Goal: Find specific page/section: Find specific page/section

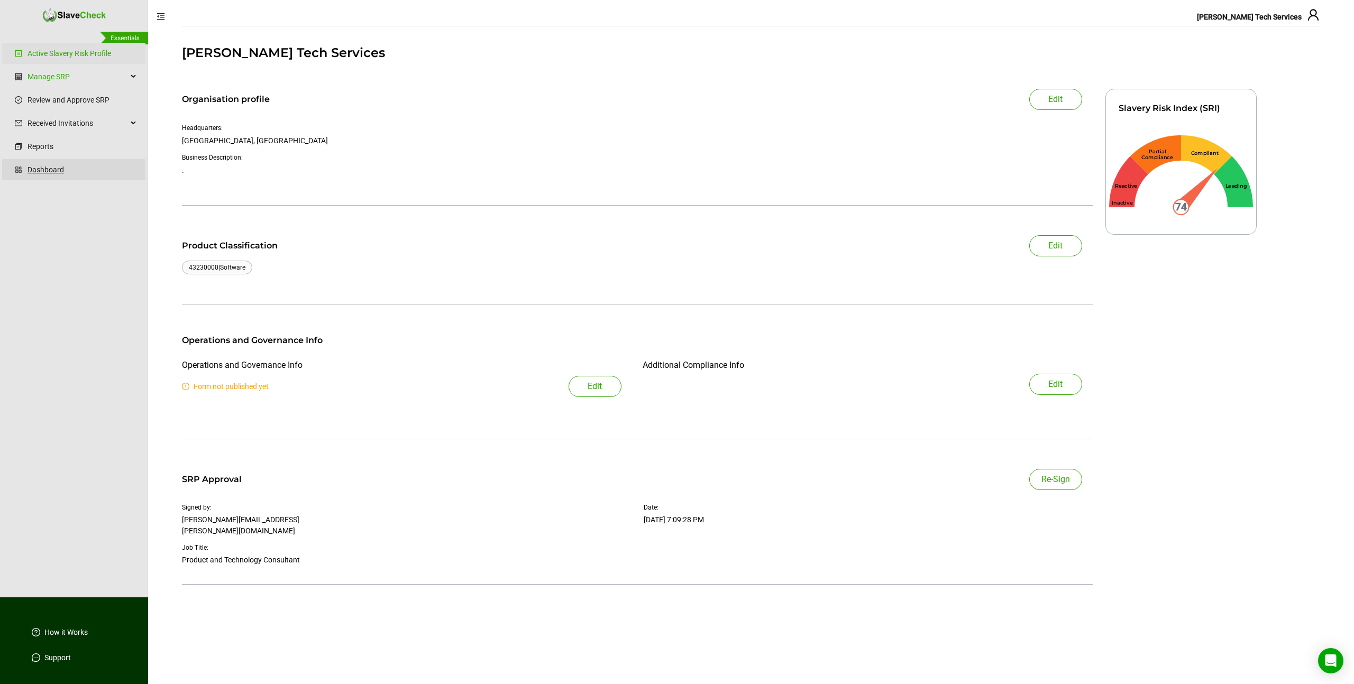
click at [39, 171] on link "Dashboard" at bounding box center [82, 169] width 109 height 21
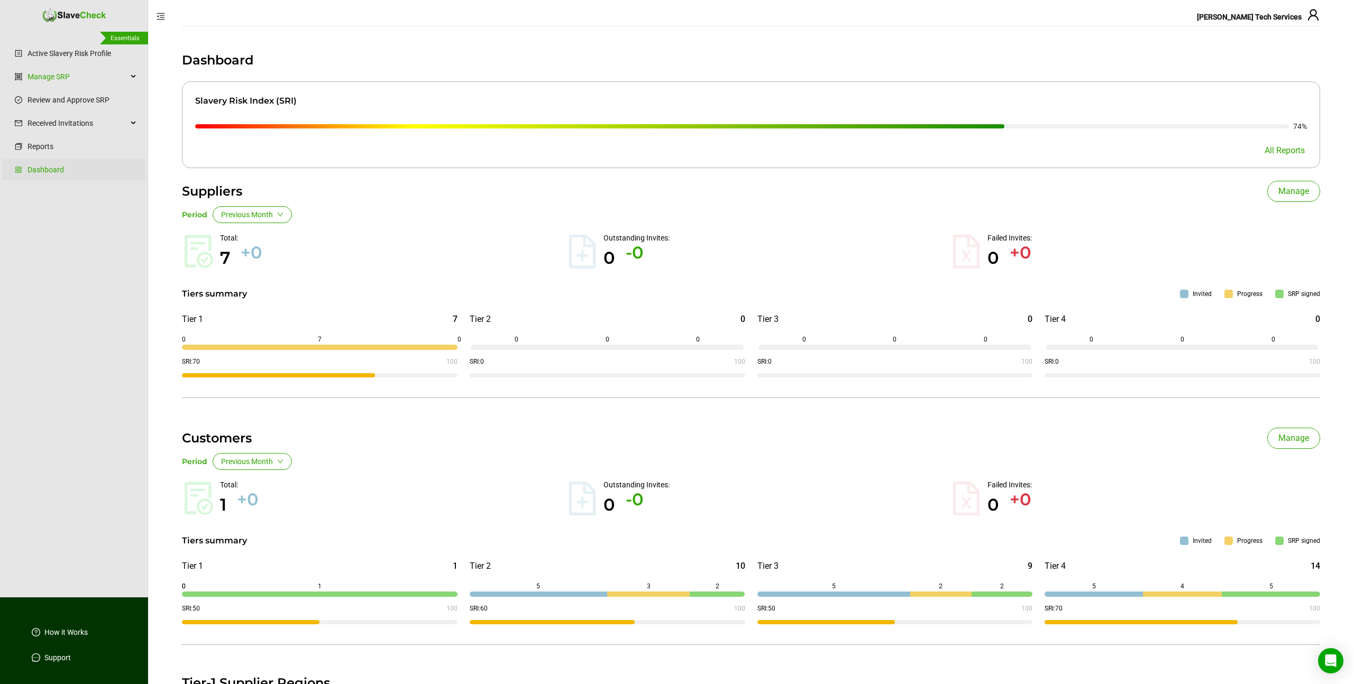
click at [353, 56] on h1 "Dashboard" at bounding box center [751, 60] width 1138 height 17
click at [47, 76] on link "Manage SRP" at bounding box center [78, 76] width 100 height 21
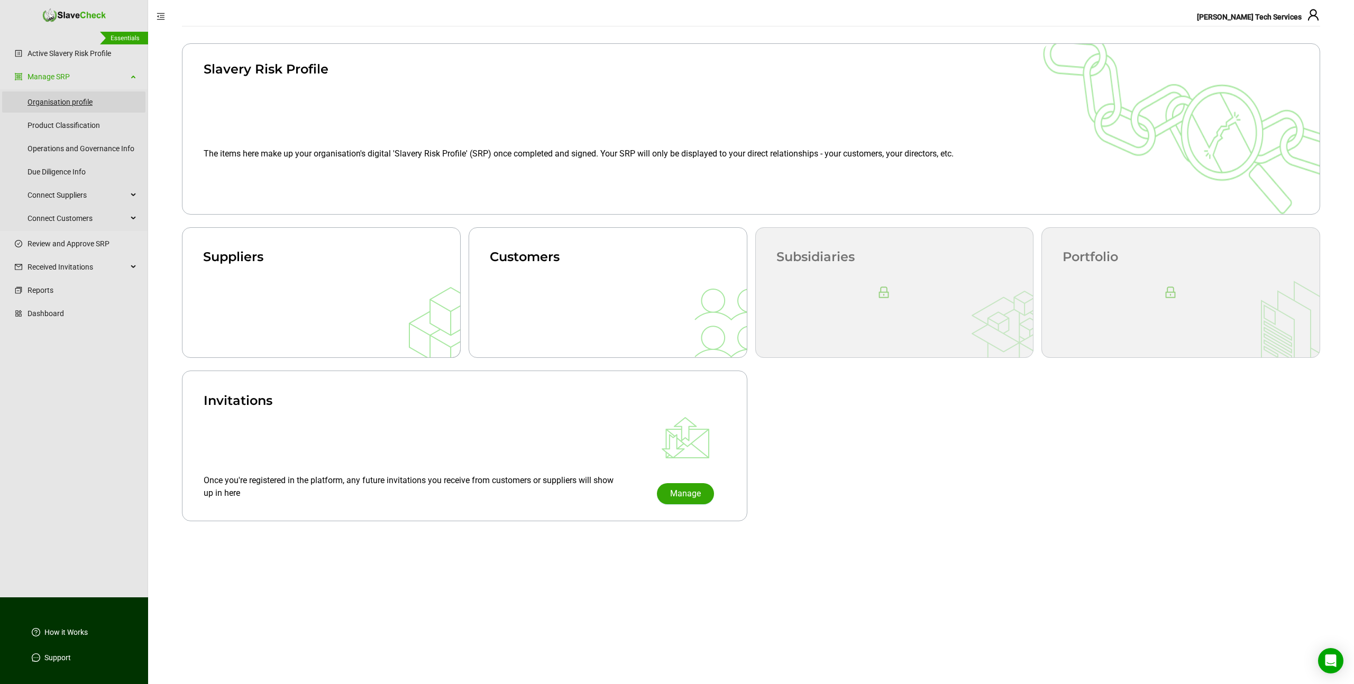
click at [51, 99] on link "Organisation profile" at bounding box center [82, 102] width 109 height 21
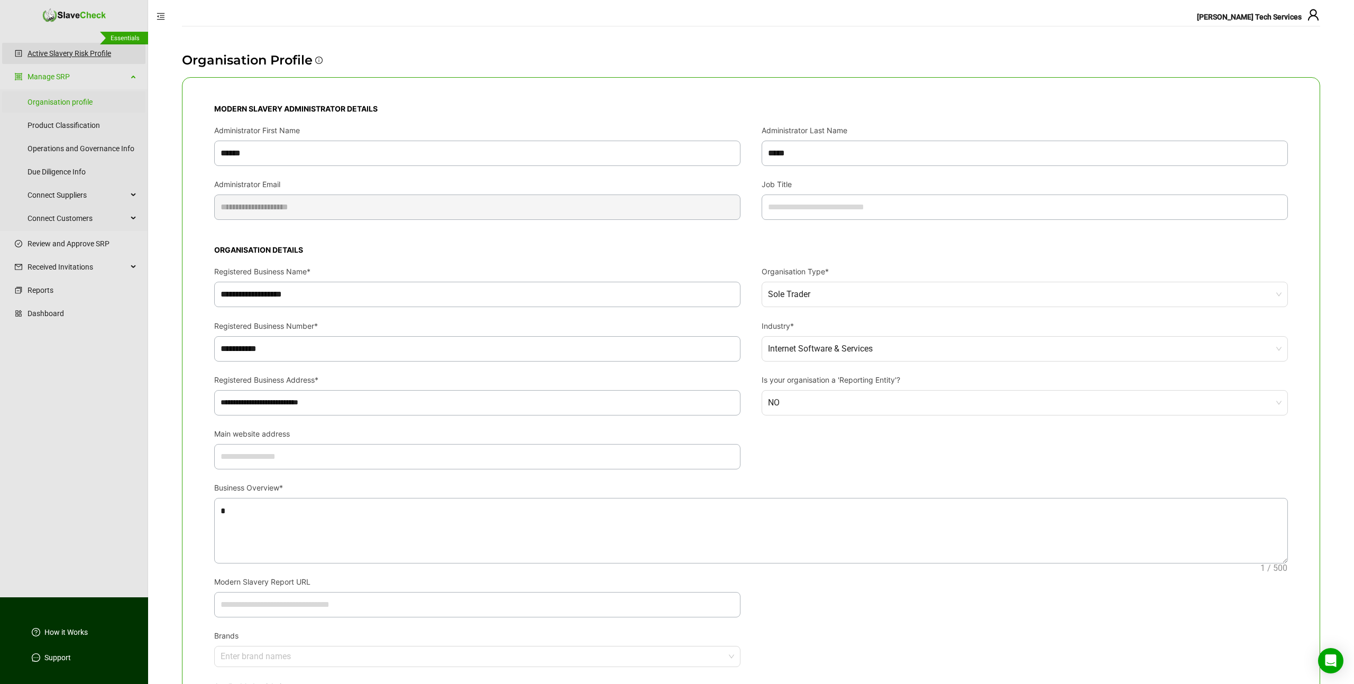
click at [77, 53] on link "Active Slavery Risk Profile" at bounding box center [82, 53] width 109 height 21
